Goal: Transaction & Acquisition: Purchase product/service

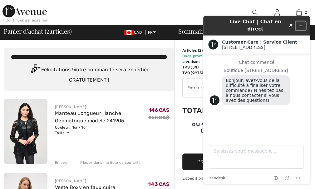
click at [300, 24] on icon "Réduire le widget" at bounding box center [300, 26] width 4 height 4
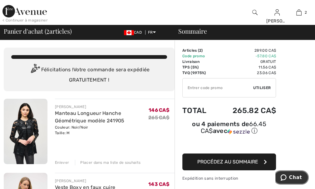
scroll to position [31, 0]
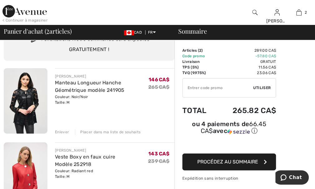
click at [23, 106] on img at bounding box center [26, 101] width 44 height 66
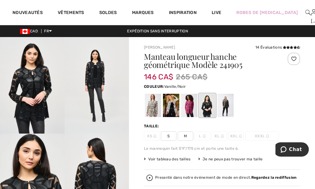
click at [170, 107] on div at bounding box center [171, 105] width 16 height 23
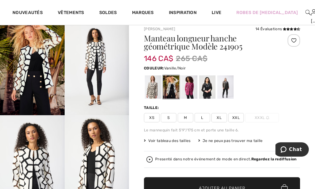
scroll to position [16, 0]
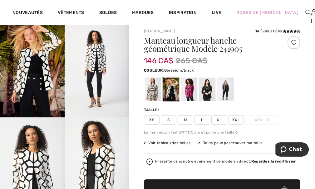
click at [189, 91] on div at bounding box center [189, 89] width 16 height 23
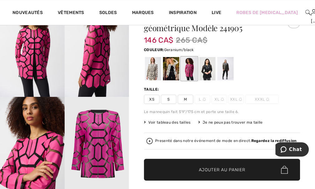
scroll to position [0, 0]
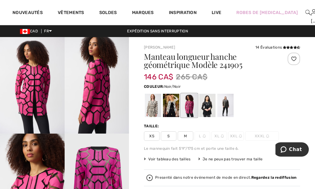
click at [209, 106] on div at bounding box center [207, 105] width 16 height 23
